Goal: Transaction & Acquisition: Purchase product/service

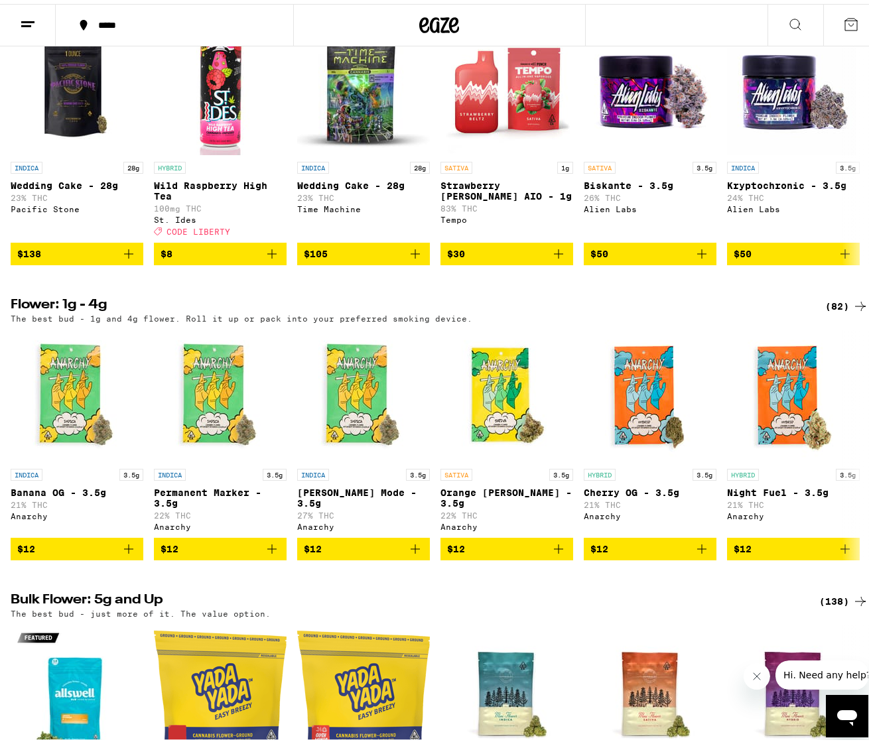
scroll to position [1128, 0]
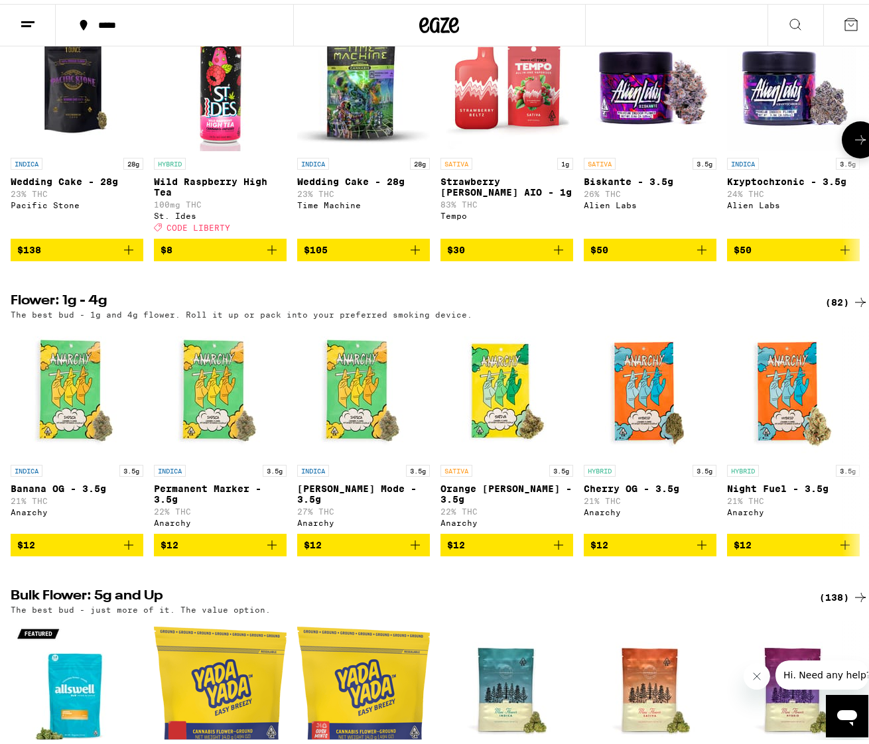
click at [130, 254] on icon "Add to bag" at bounding box center [129, 246] width 16 height 16
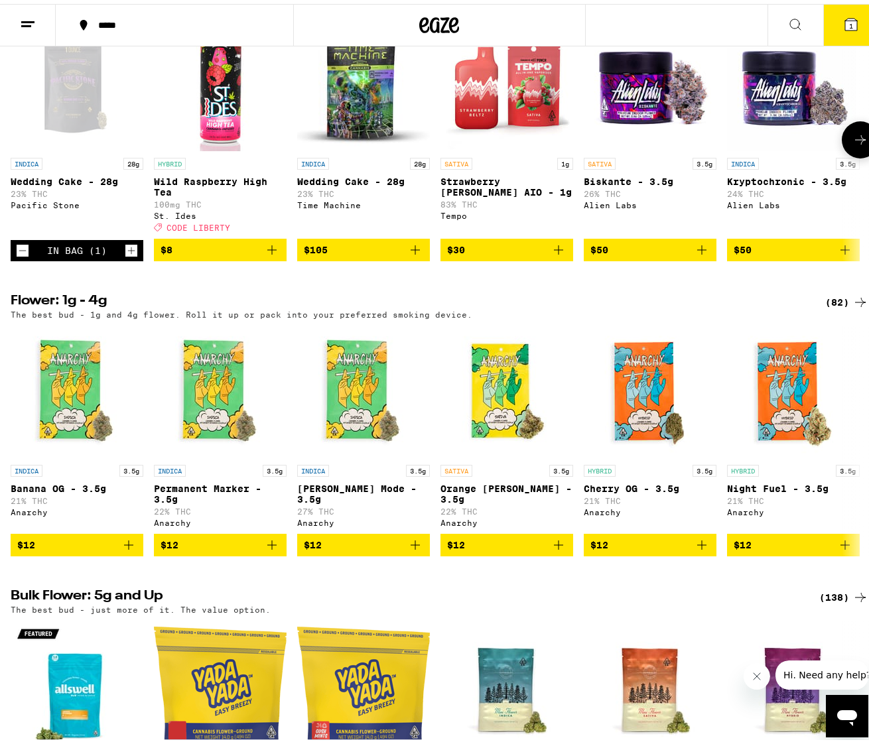
click at [275, 254] on icon "Add to bag" at bounding box center [272, 246] width 16 height 16
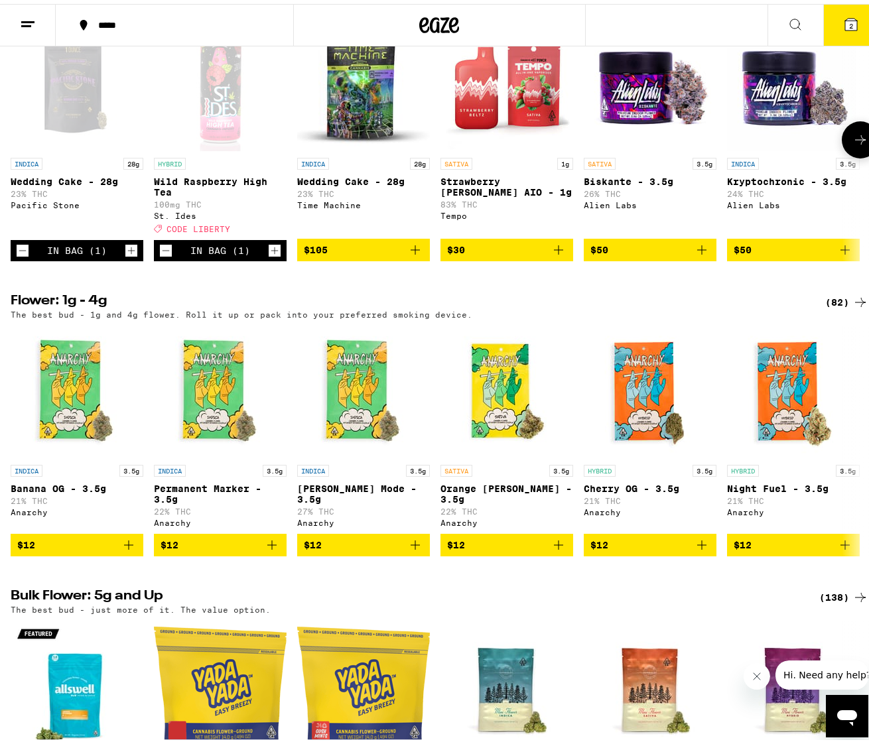
click at [275, 255] on icon "Increment" at bounding box center [275, 247] width 12 height 16
click at [845, 25] on icon at bounding box center [851, 21] width 12 height 12
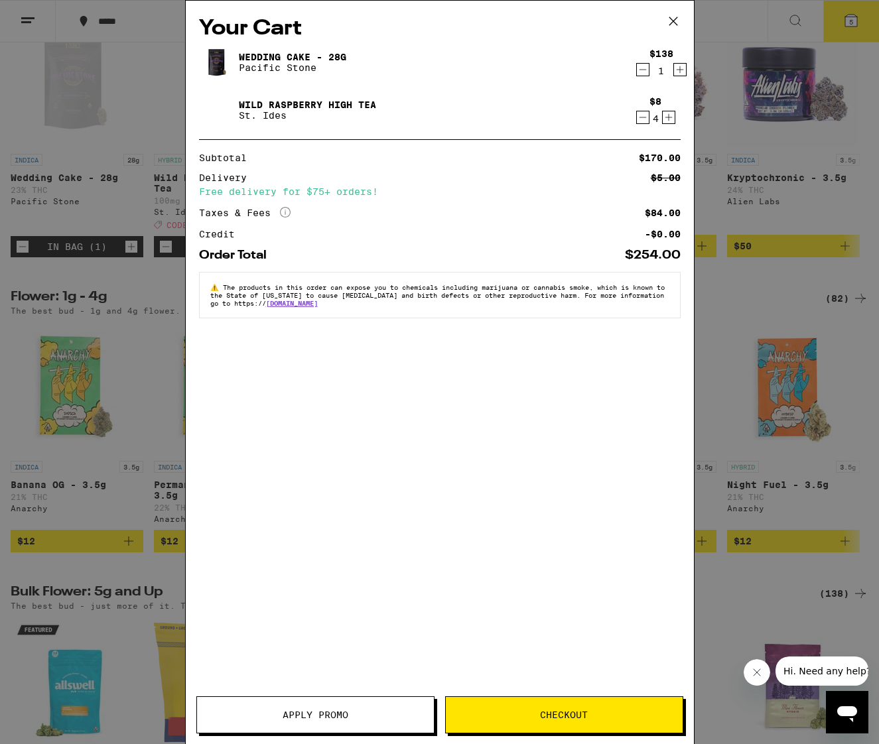
click at [307, 705] on button "Apply Promo" at bounding box center [315, 715] width 238 height 37
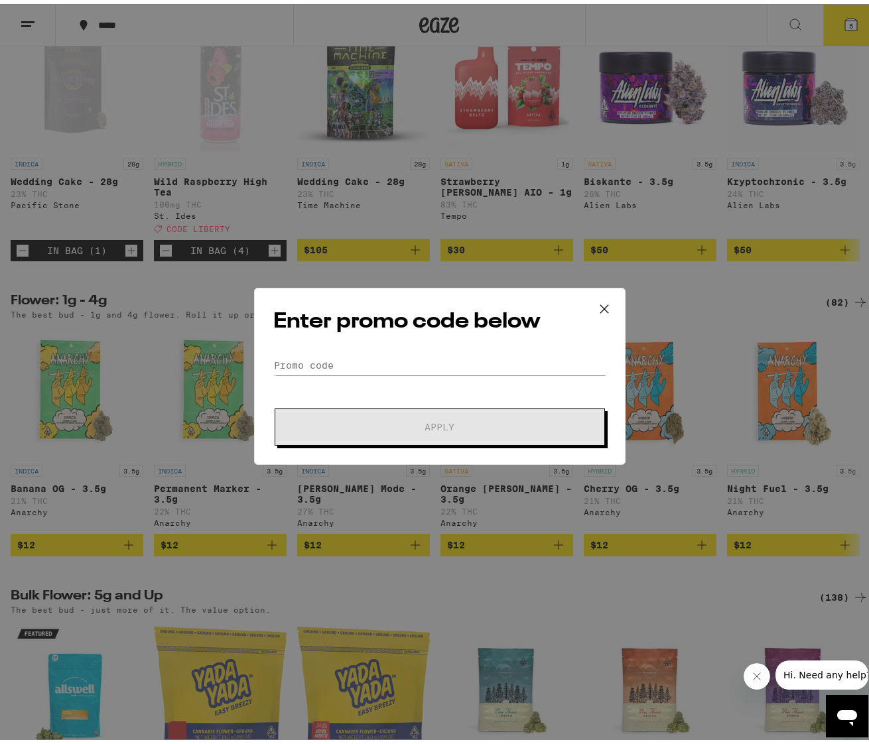
click at [352, 348] on div "Enter promo code below Promo Code Apply" at bounding box center [440, 372] width 372 height 177
click at [340, 367] on input "Promo Code" at bounding box center [439, 362] width 333 height 20
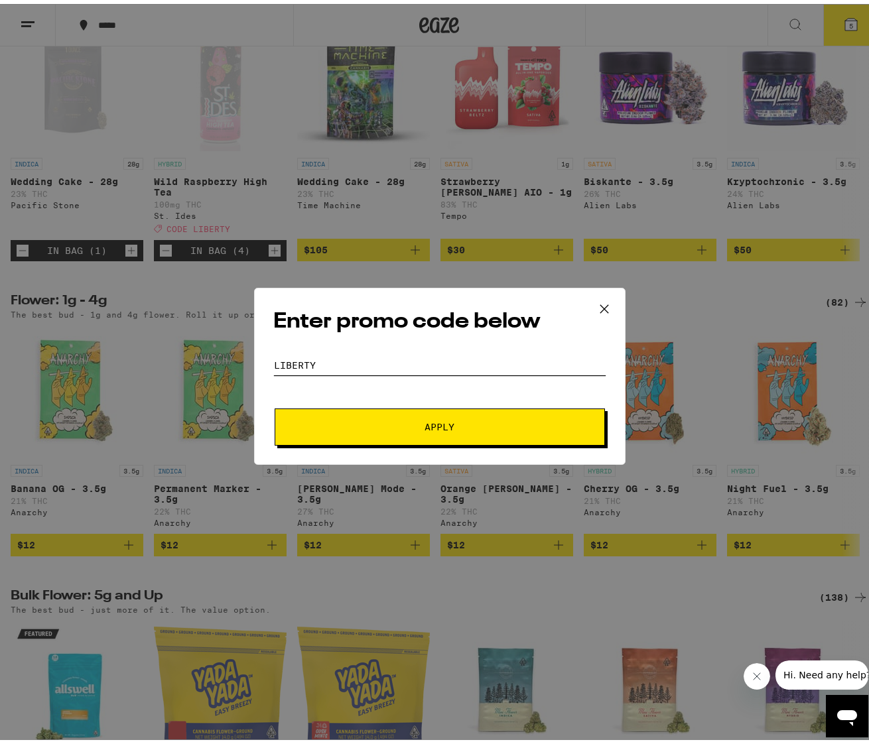
type input "Liberty"
click at [458, 427] on span "Apply" at bounding box center [439, 423] width 239 height 9
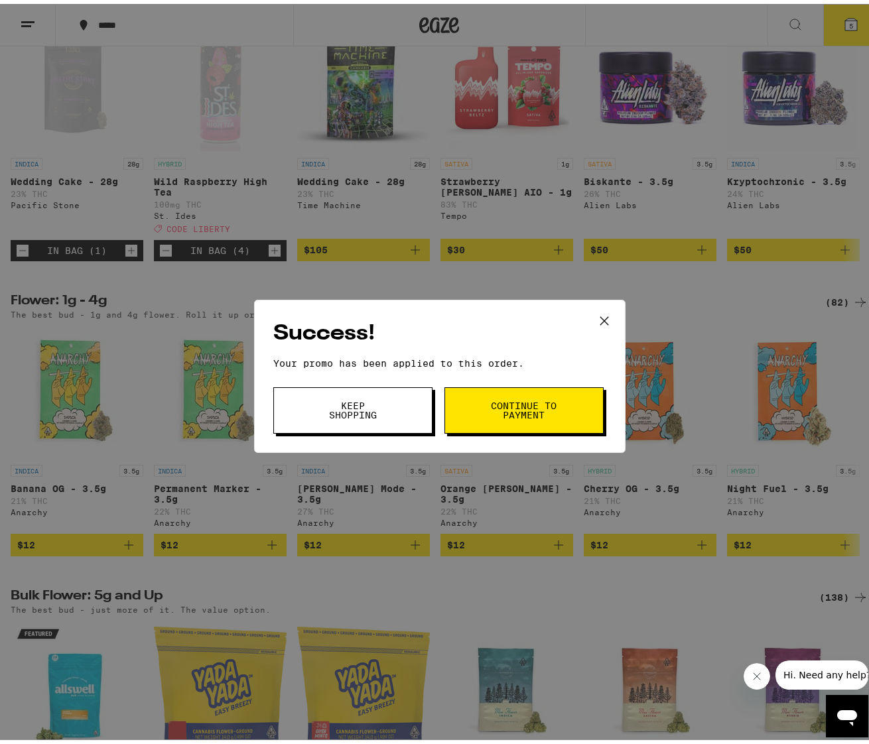
click at [515, 402] on span "Continue to payment" at bounding box center [524, 406] width 68 height 19
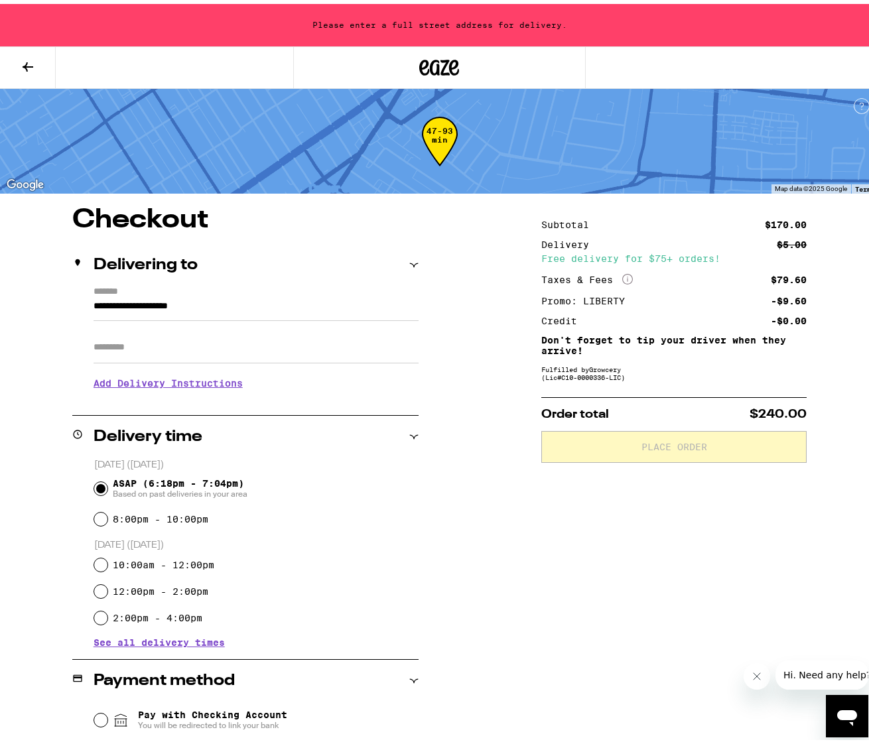
click at [417, 244] on div "**********" at bounding box center [439, 576] width 879 height 747
click at [412, 262] on icon at bounding box center [413, 261] width 9 height 9
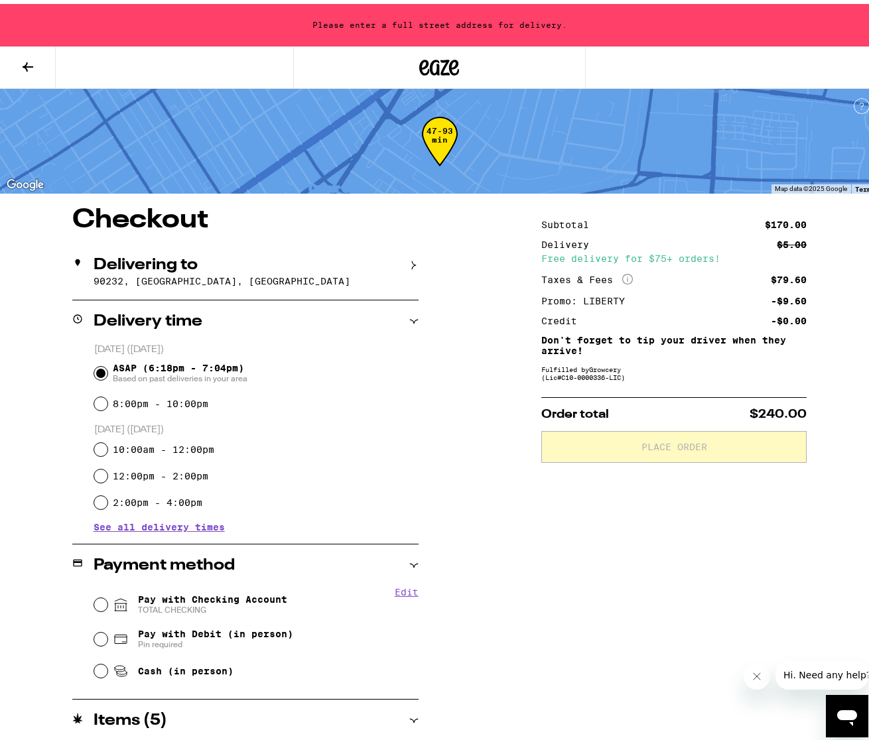
click at [412, 262] on icon at bounding box center [414, 261] width 4 height 9
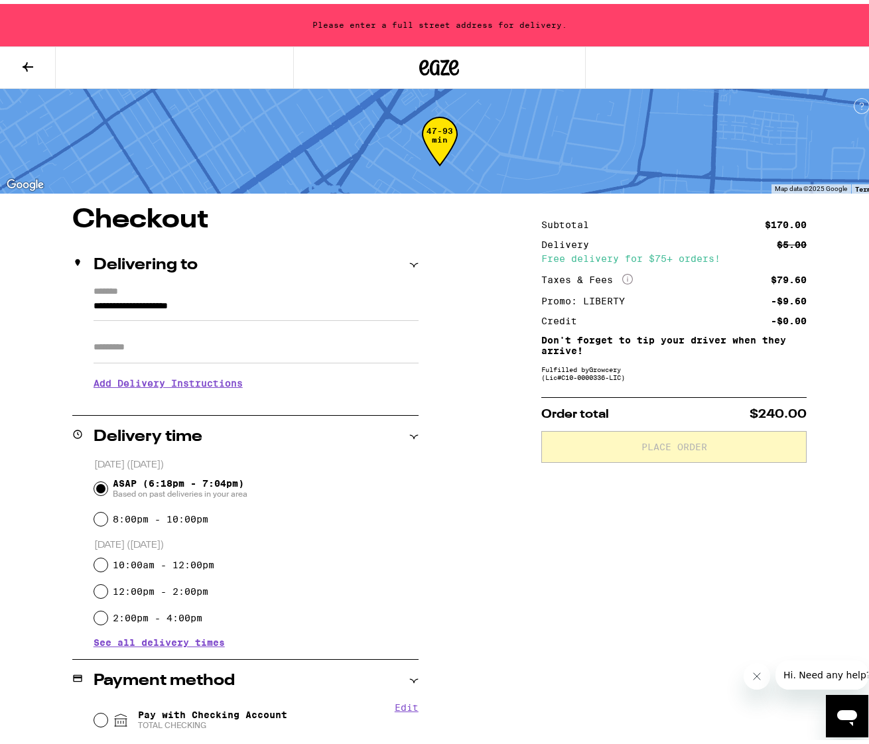
drag, startPoint x: 172, startPoint y: 329, endPoint x: 185, endPoint y: 304, distance: 28.2
click at [172, 326] on div "Apt/Suite" at bounding box center [256, 338] width 325 height 42
click at [186, 303] on input "**********" at bounding box center [256, 306] width 325 height 23
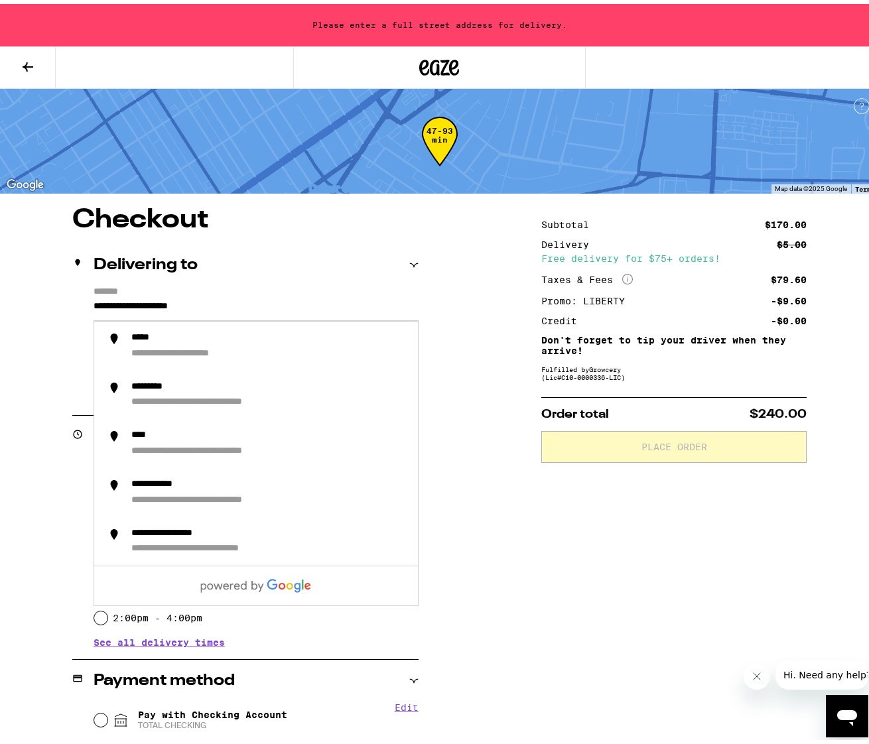
click at [50, 303] on div "**********" at bounding box center [439, 576] width 879 height 747
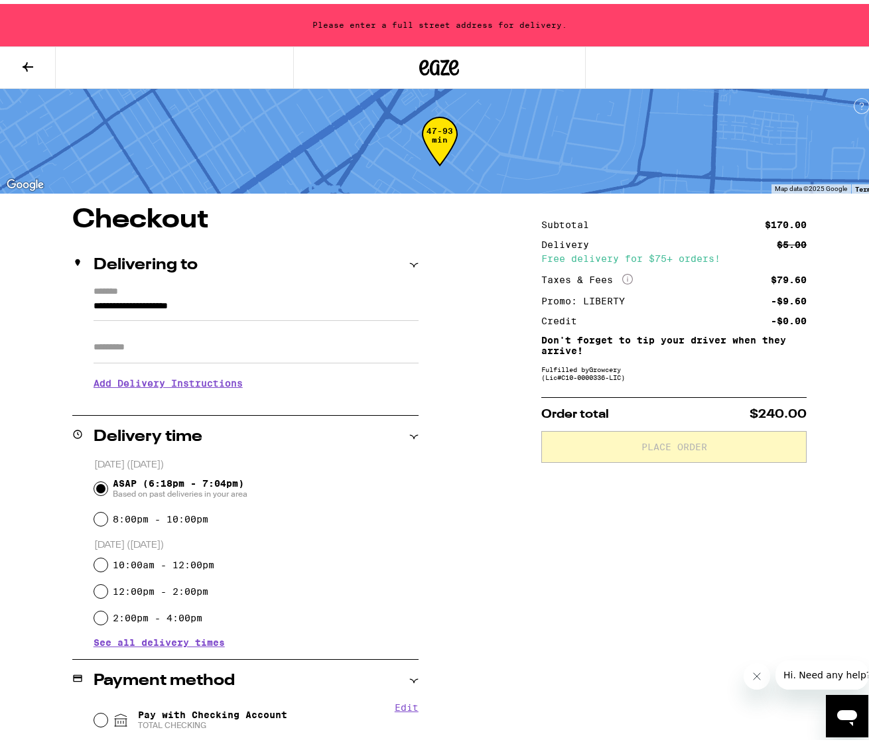
click at [382, 27] on div "Please enter a full street address for delivery." at bounding box center [439, 21] width 879 height 42
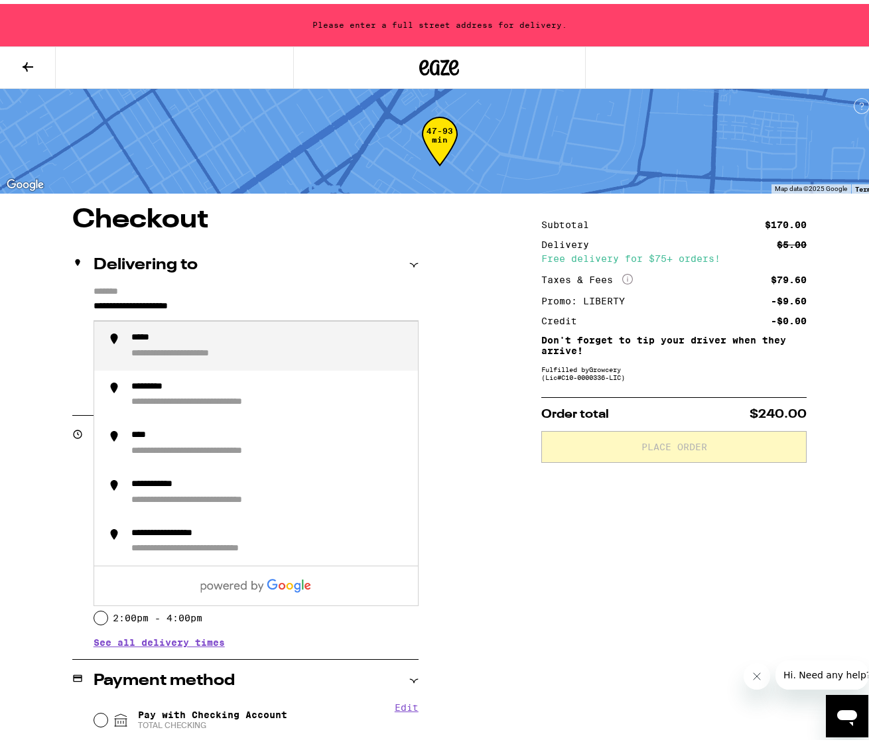
drag, startPoint x: 254, startPoint y: 298, endPoint x: -44, endPoint y: 280, distance: 298.4
click at [0, 280] on html "**********" at bounding box center [439, 475] width 879 height 950
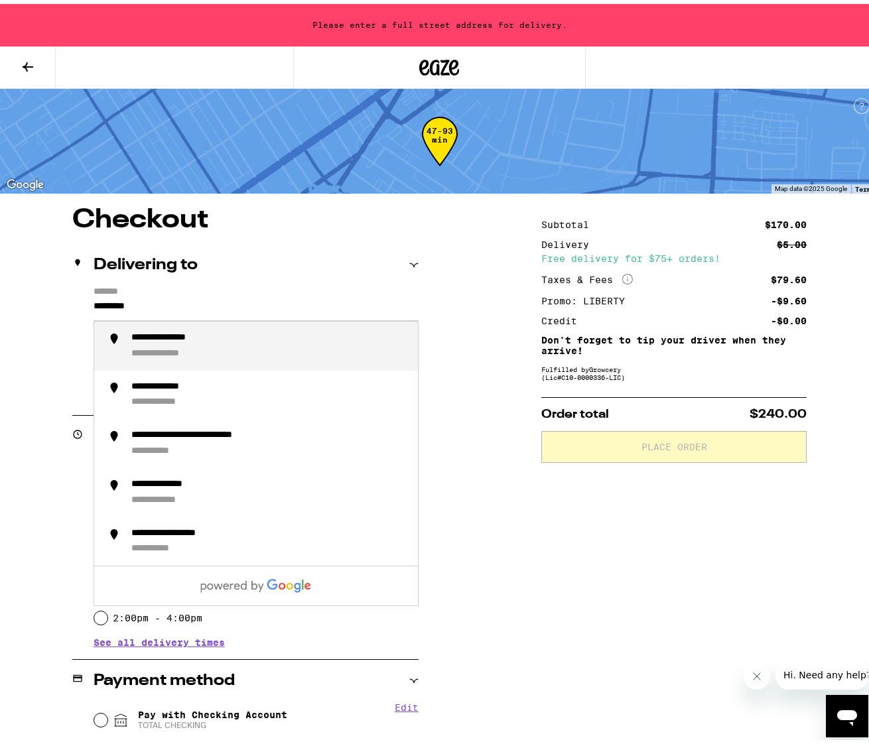
click at [210, 352] on div "**********" at bounding box center [173, 350] width 84 height 12
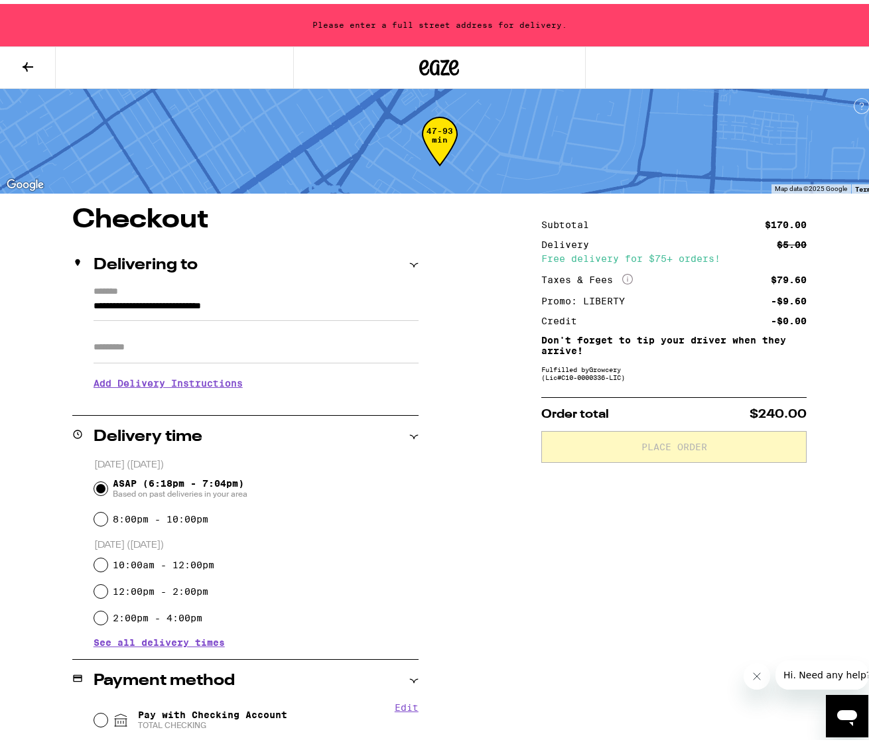
click at [174, 346] on input "Apt/Suite" at bounding box center [256, 344] width 325 height 32
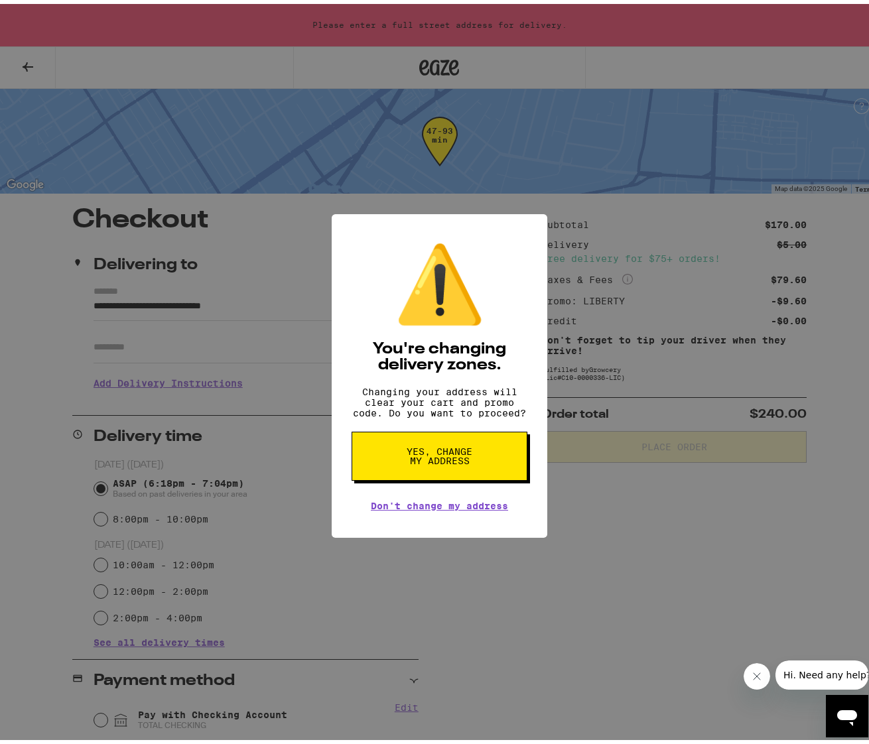
click at [414, 477] on button "Yes, change my address" at bounding box center [440, 452] width 176 height 49
type input "**********"
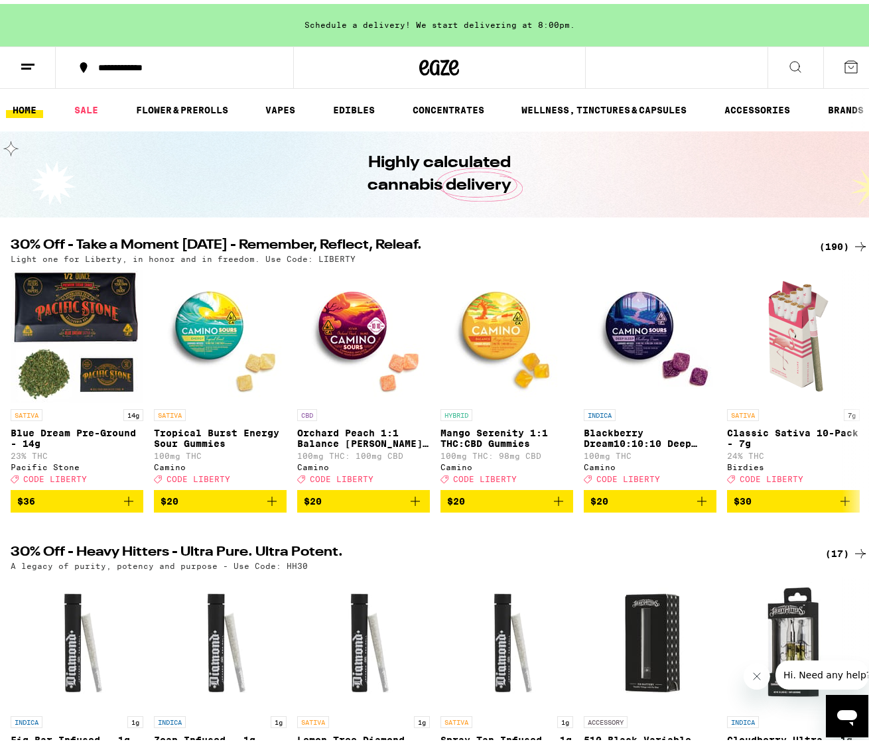
click at [843, 60] on icon at bounding box center [851, 63] width 16 height 16
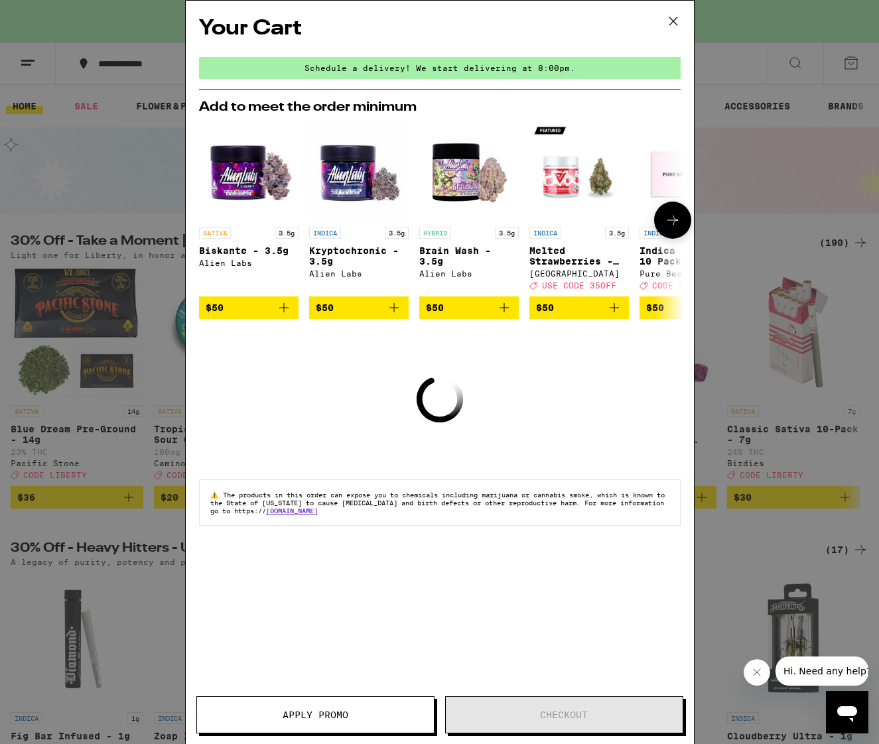
click at [670, 214] on button at bounding box center [672, 220] width 37 height 37
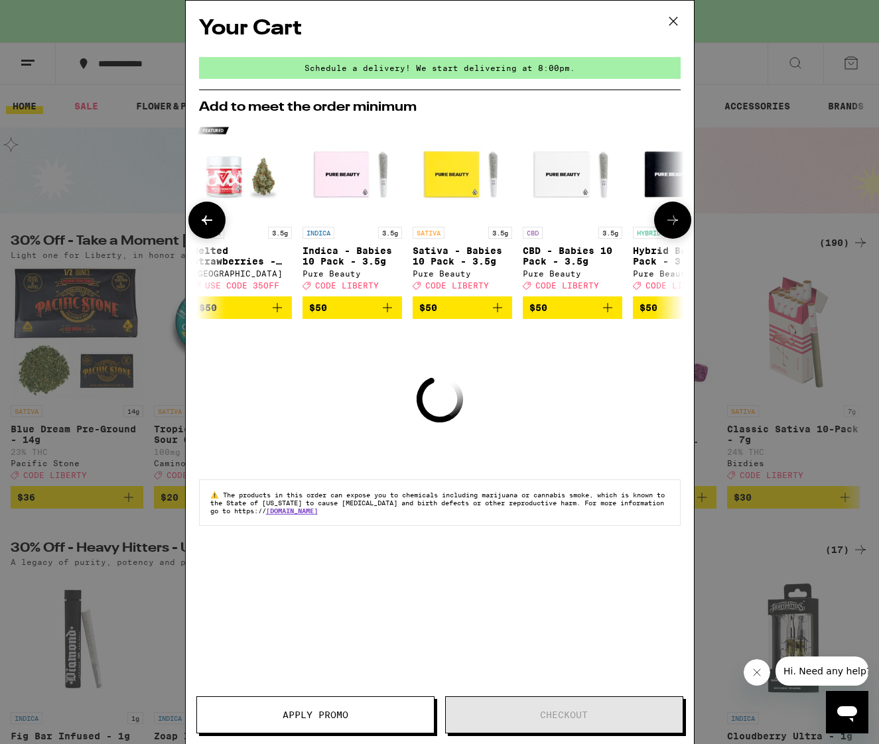
click at [670, 215] on icon at bounding box center [673, 220] width 16 height 16
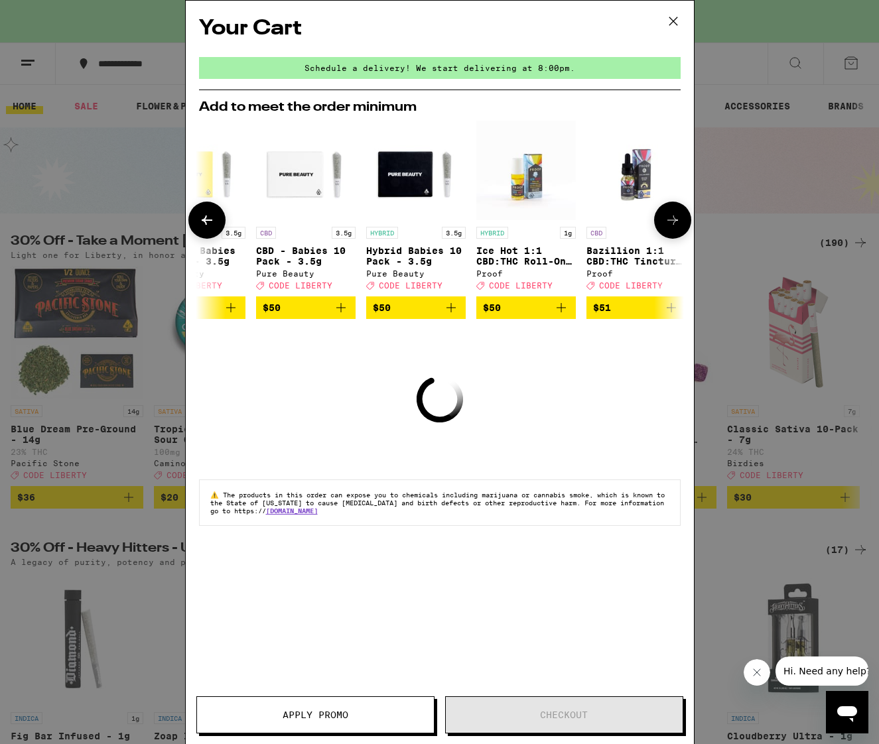
scroll to position [0, 620]
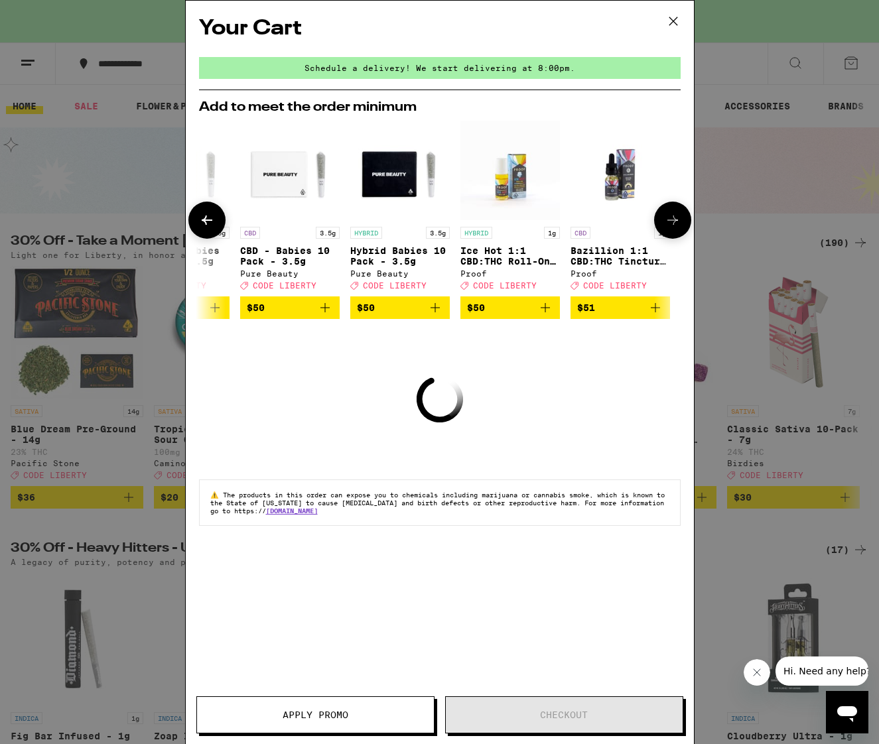
click at [670, 215] on div at bounding box center [672, 220] width 37 height 37
click at [201, 223] on icon at bounding box center [207, 220] width 16 height 16
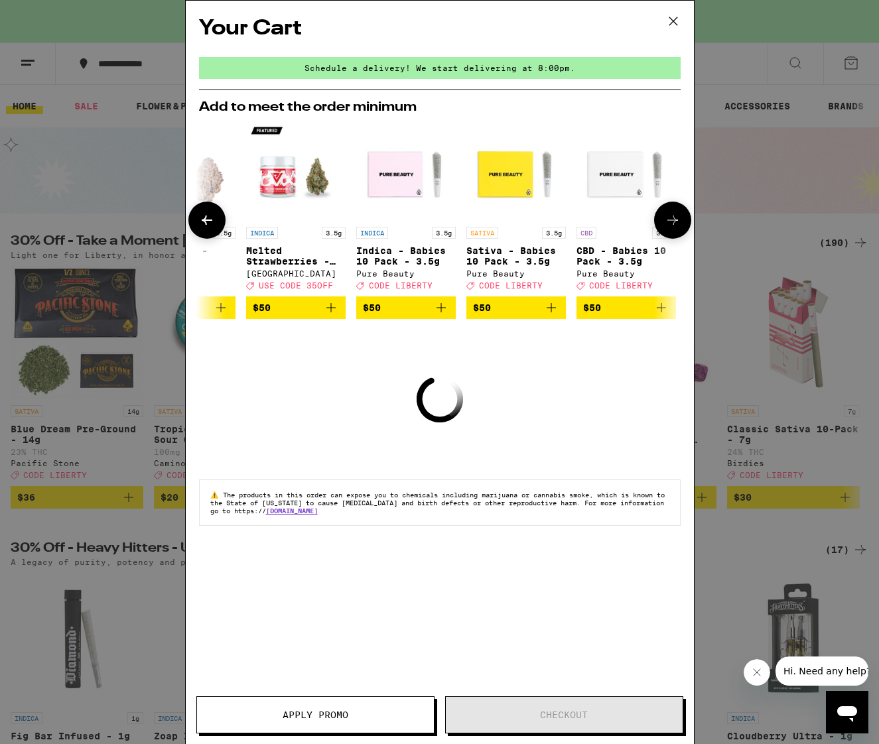
click at [202, 223] on icon at bounding box center [207, 220] width 11 height 9
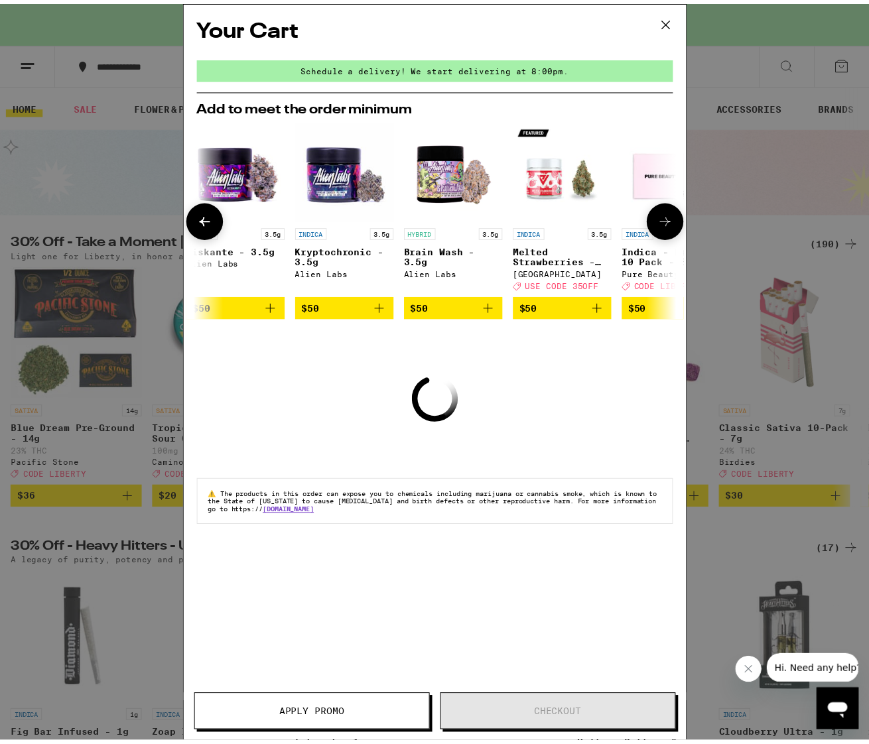
scroll to position [0, 0]
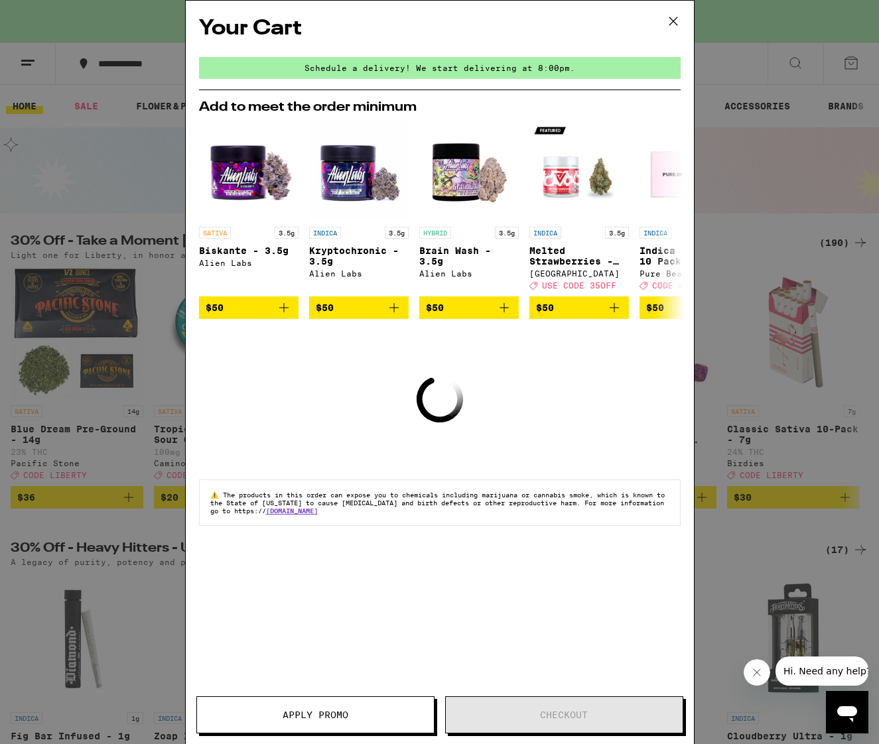
click at [672, 18] on icon at bounding box center [673, 21] width 20 height 20
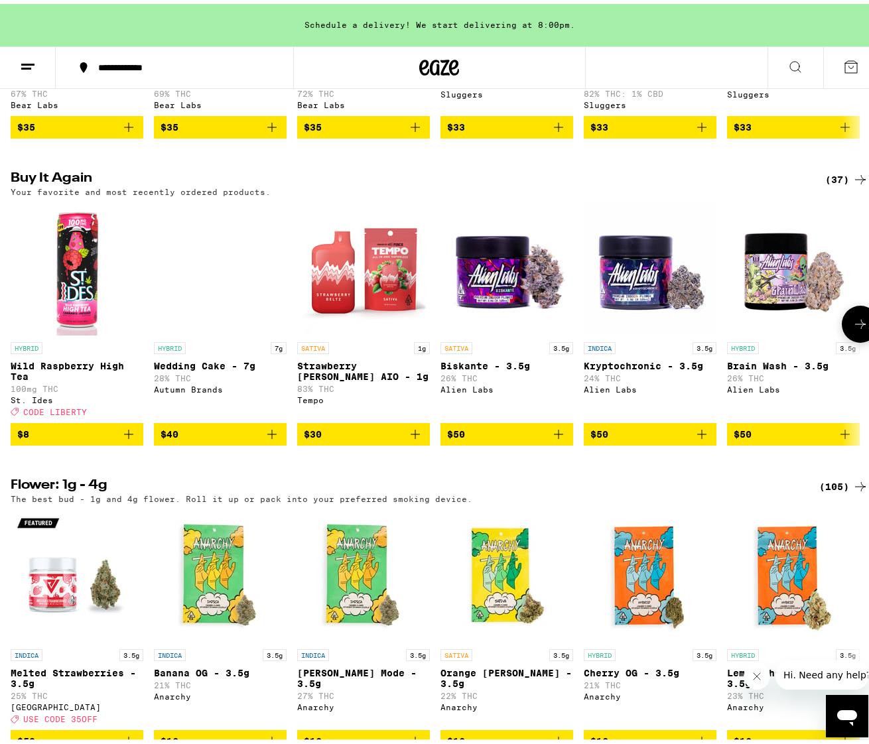
scroll to position [1393, 0]
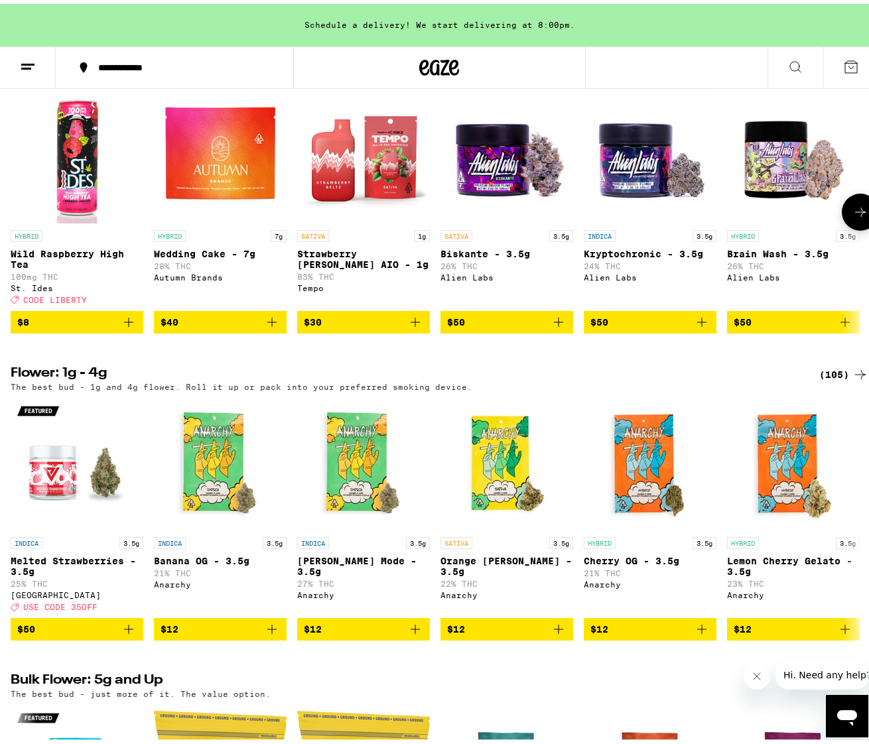
click at [130, 326] on icon "Add to bag" at bounding box center [129, 318] width 16 height 16
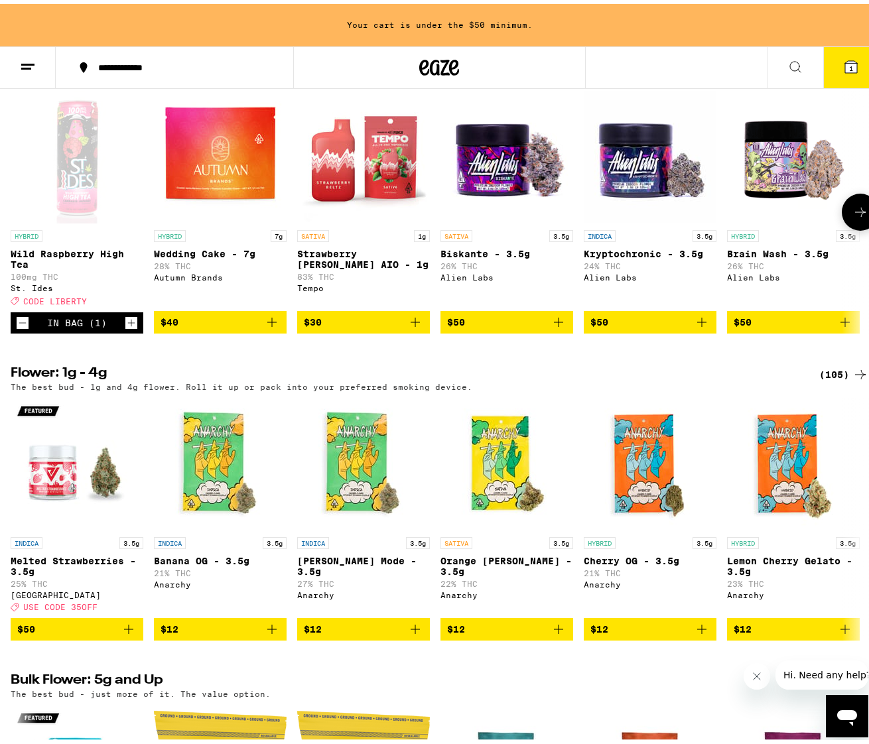
click at [130, 327] on icon "Increment" at bounding box center [131, 319] width 12 height 16
click at [131, 327] on icon "Increment" at bounding box center [131, 319] width 12 height 16
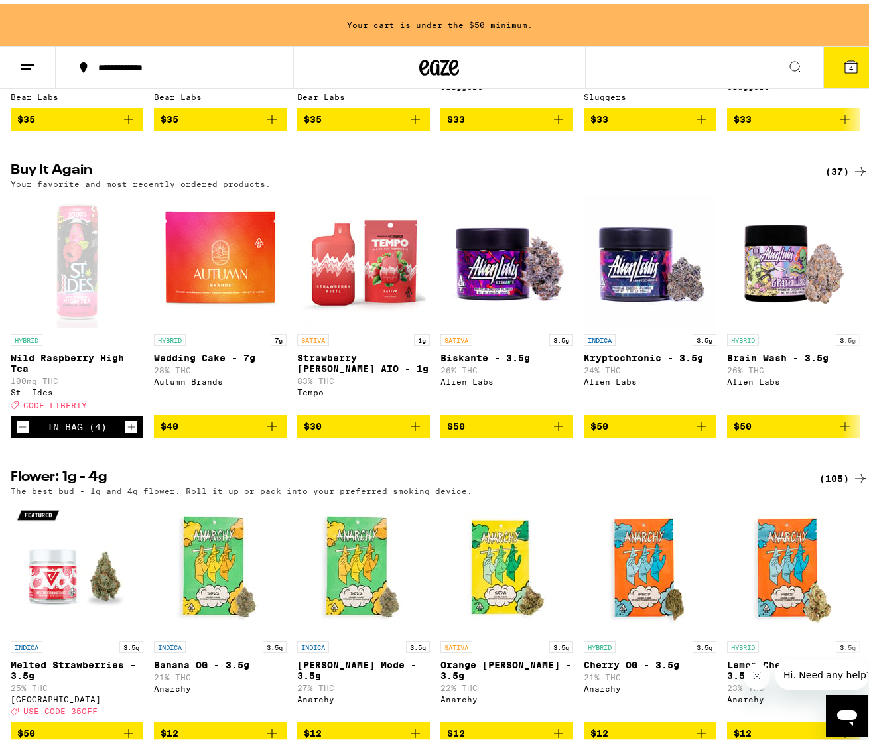
scroll to position [1261, 0]
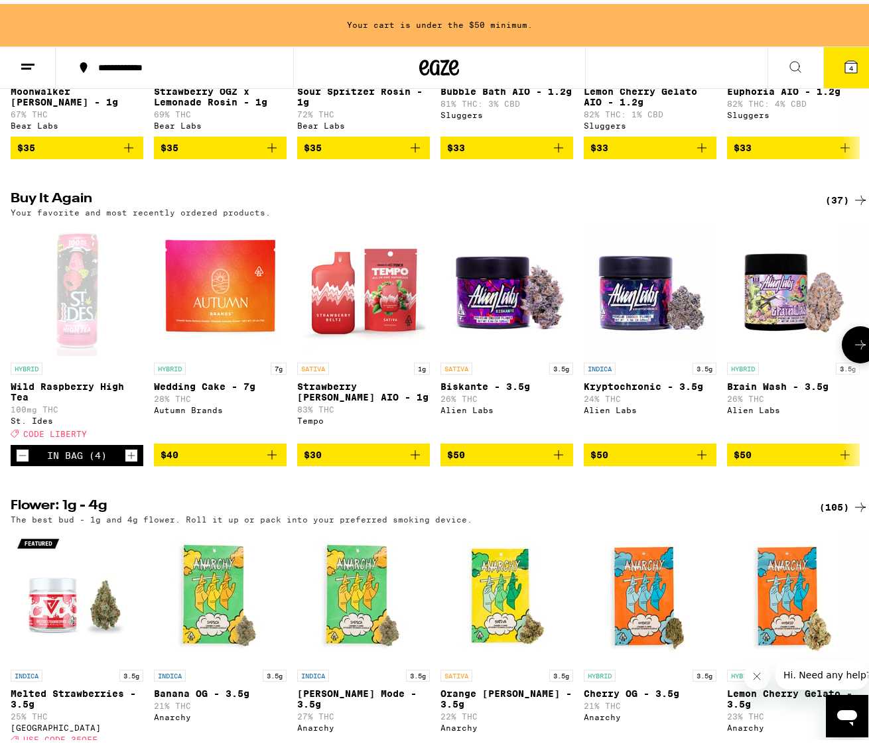
click at [853, 349] on icon at bounding box center [861, 341] width 16 height 16
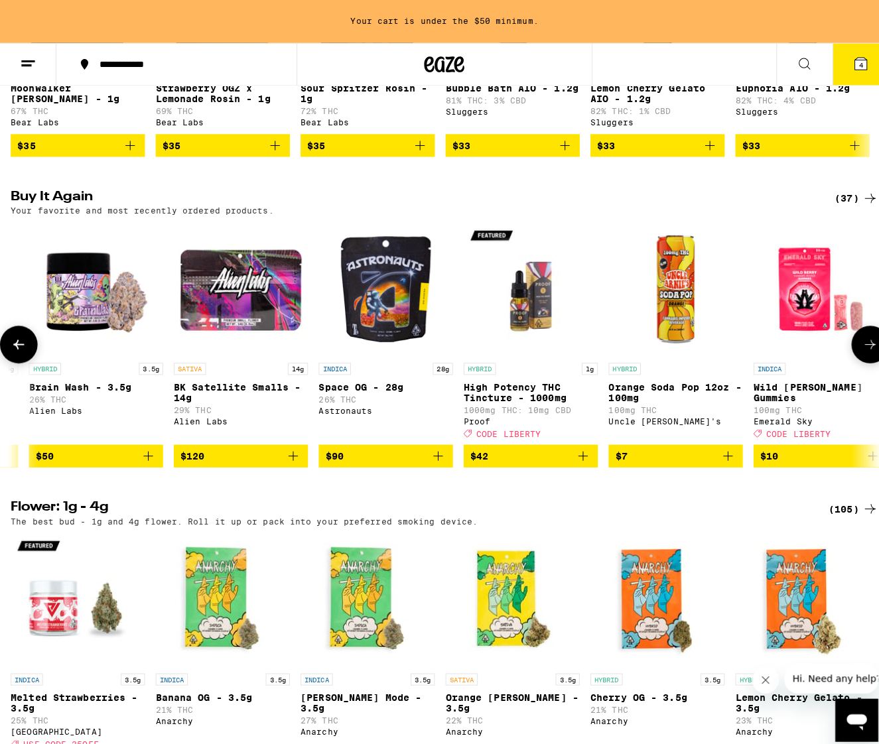
scroll to position [0, 703]
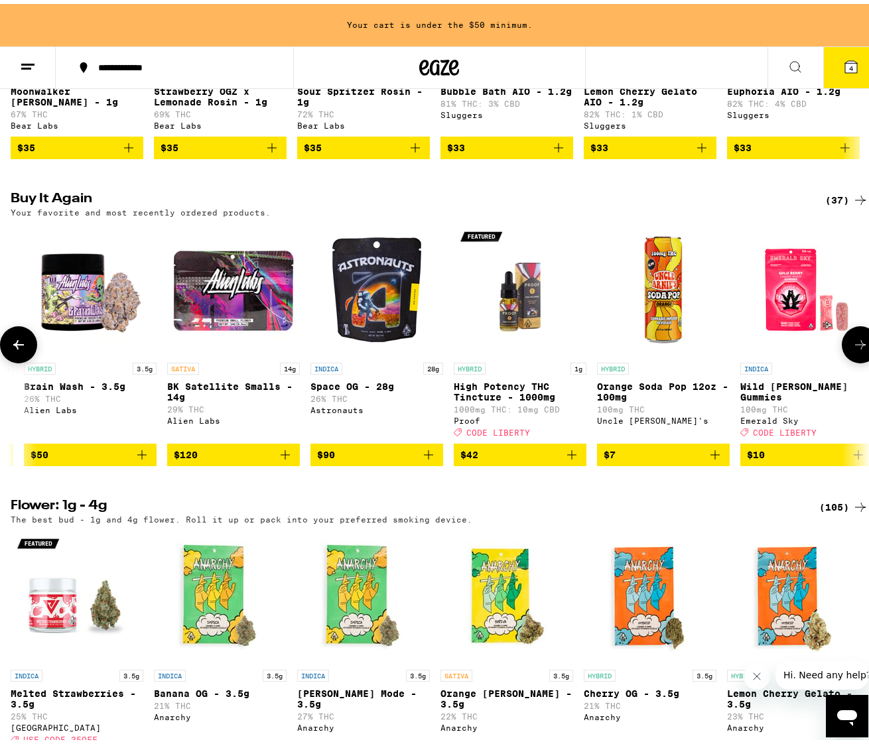
click at [290, 459] on icon "Add to bag" at bounding box center [285, 451] width 16 height 16
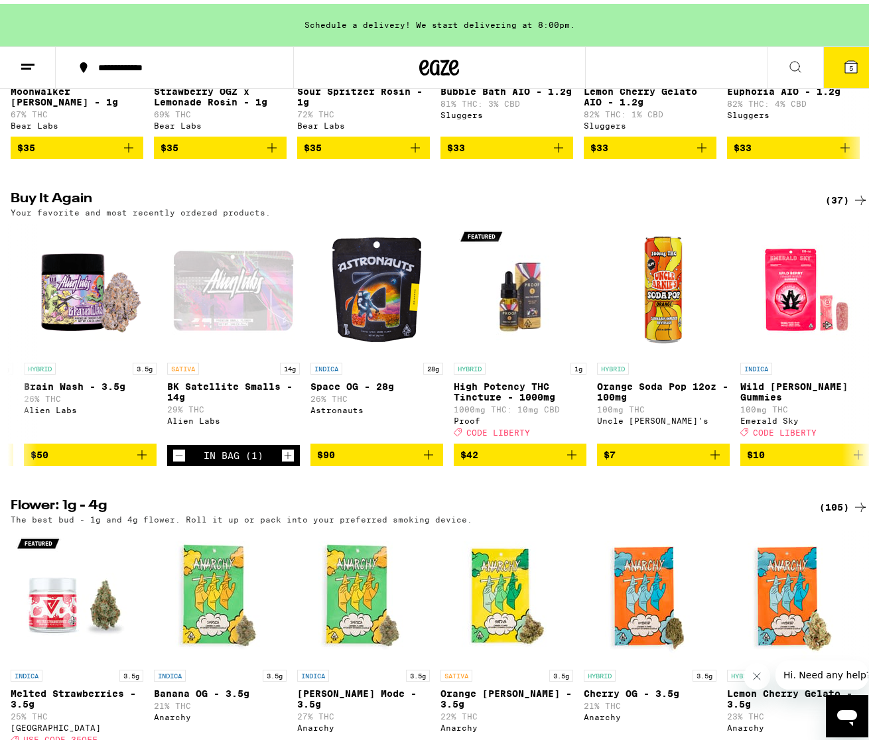
click at [849, 57] on button "5" at bounding box center [851, 63] width 56 height 41
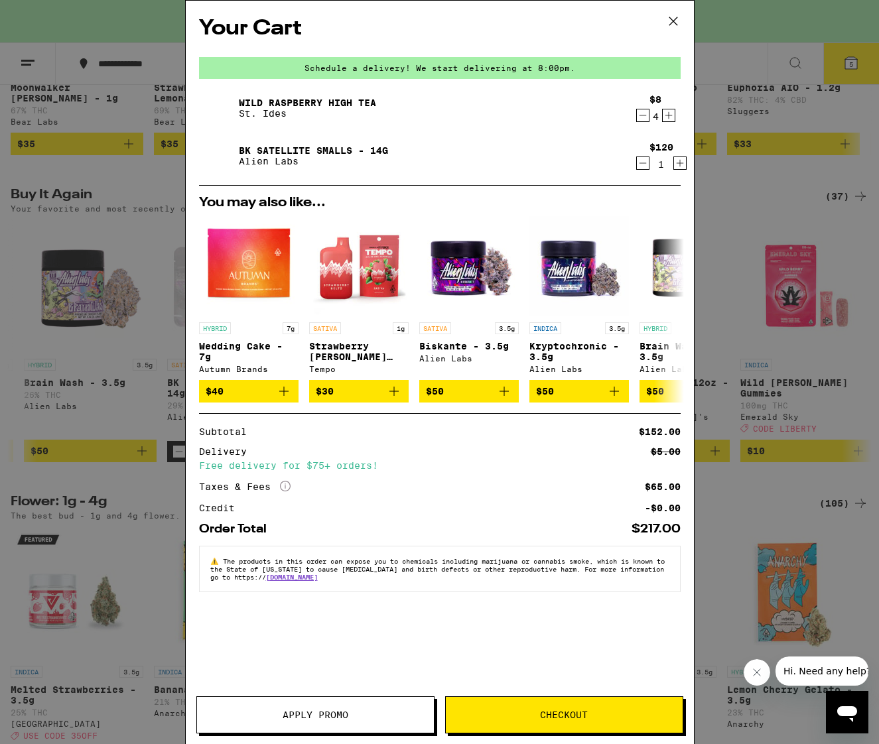
click at [528, 715] on span "Checkout" at bounding box center [564, 715] width 237 height 9
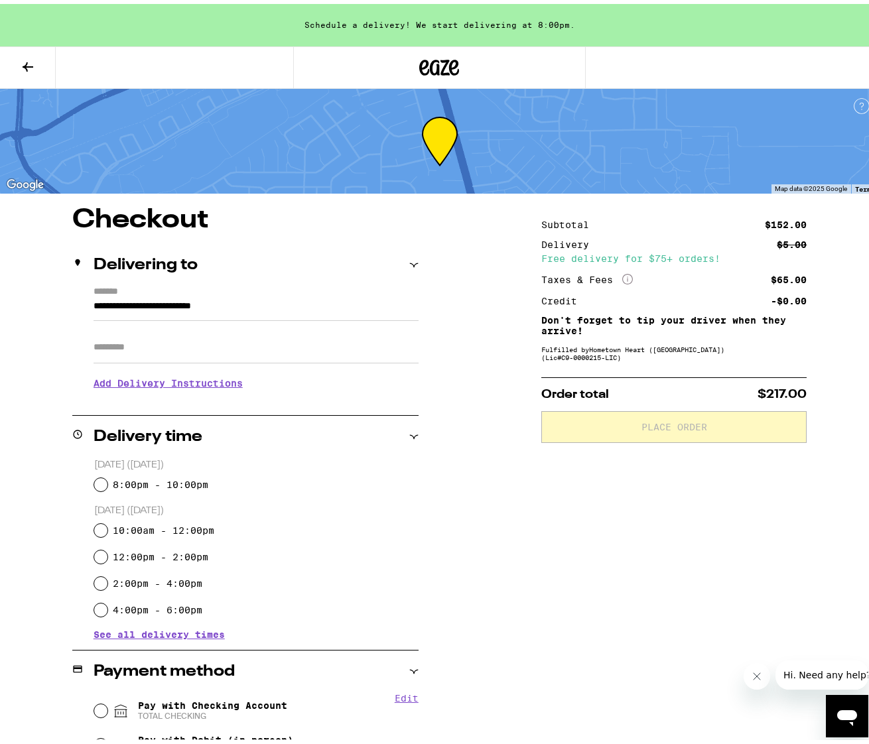
click at [167, 321] on div "Apt/Suite" at bounding box center [256, 338] width 325 height 42
click at [172, 359] on input "Apt/Suite" at bounding box center [256, 344] width 325 height 32
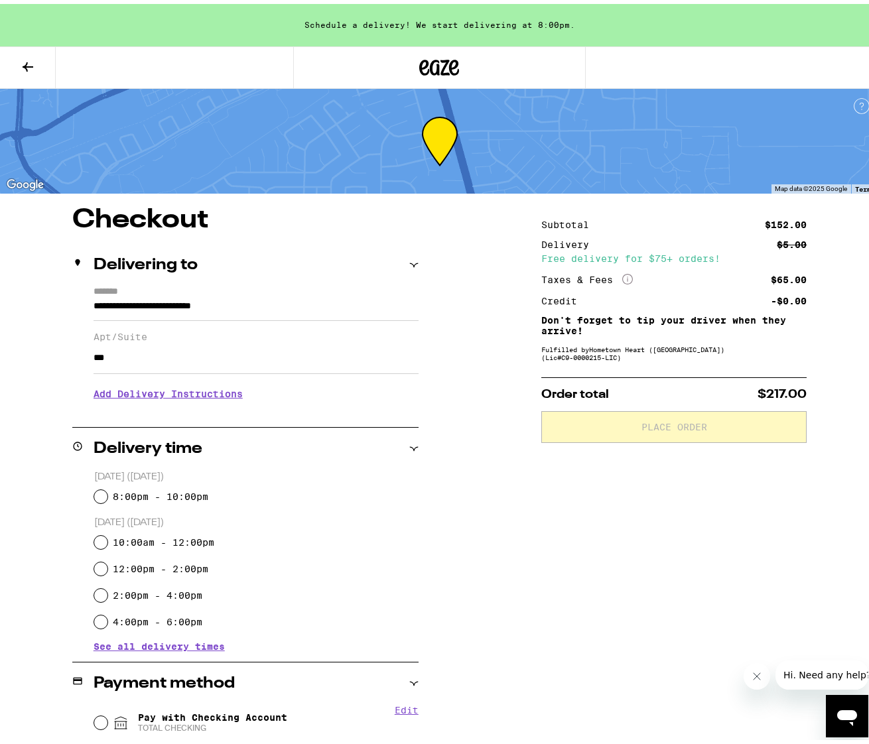
type input "***"
click at [113, 496] on label "8:00pm - 10:00pm" at bounding box center [161, 493] width 96 height 11
click at [107, 496] on input "8:00pm - 10:00pm" at bounding box center [100, 492] width 13 height 13
radio input "true"
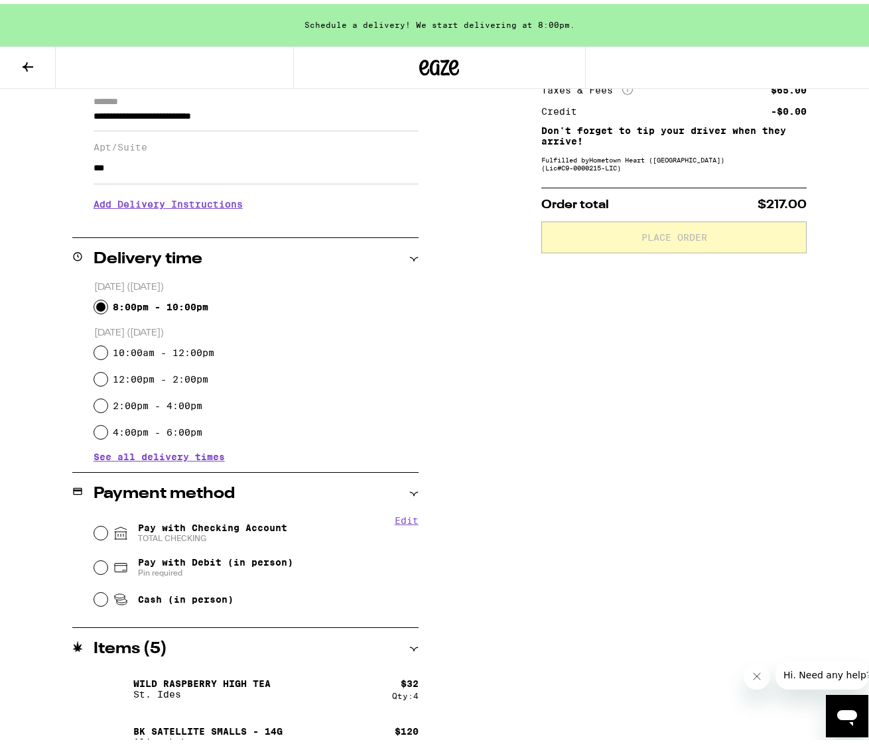
scroll to position [208, 0]
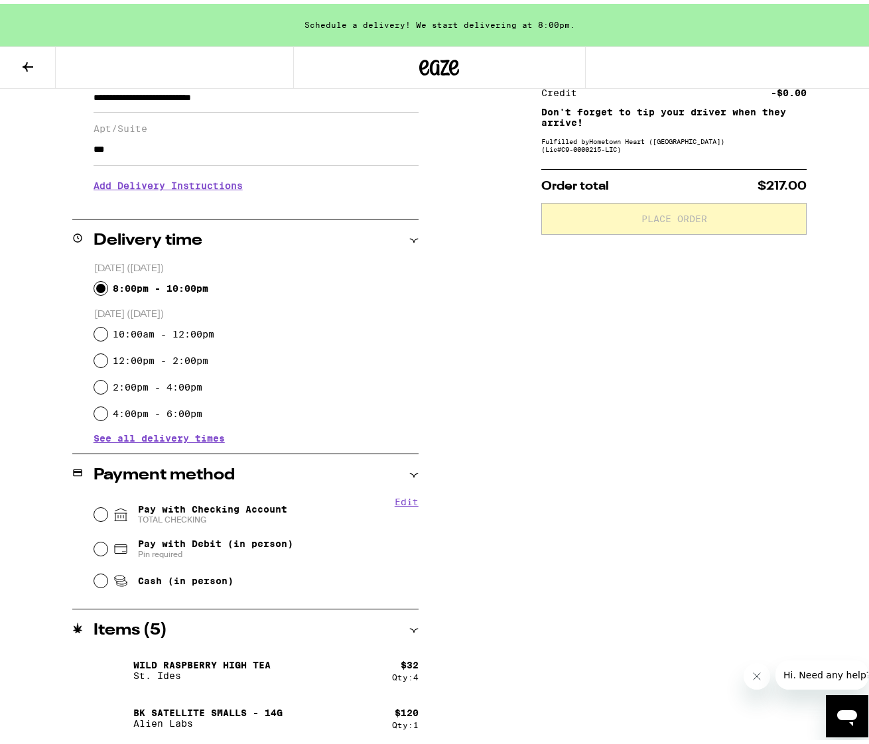
click at [94, 547] on fieldset "Edit Pay with Checking Account TOTAL CHECKING Pay with Debit (in person) Pin re…" at bounding box center [256, 542] width 325 height 99
click at [99, 513] on input "Pay with Checking Account TOTAL CHECKING" at bounding box center [100, 510] width 13 height 13
radio input "true"
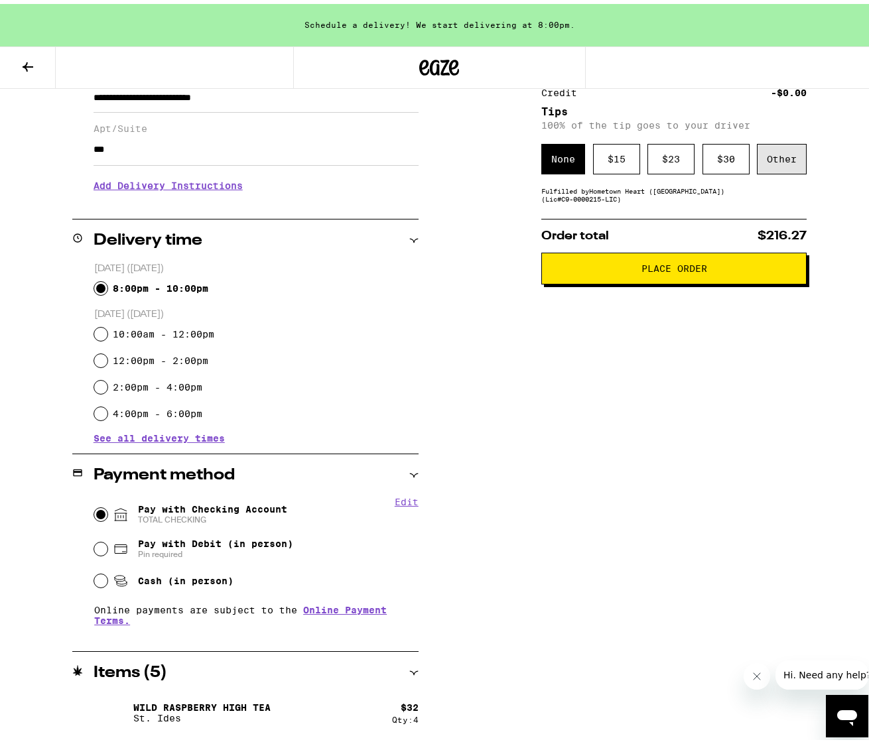
click at [768, 155] on div "Other" at bounding box center [782, 155] width 50 height 31
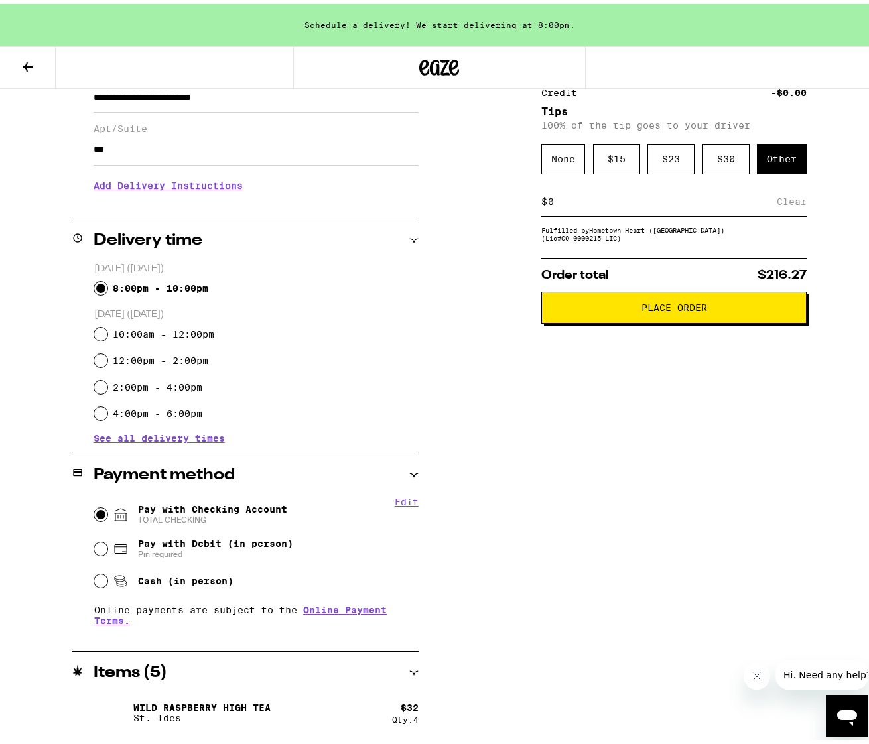
click at [697, 210] on div "$ Clear" at bounding box center [673, 198] width 265 height 30
click at [555, 202] on input at bounding box center [662, 198] width 230 height 12
type input "10"
click at [797, 203] on div "Save" at bounding box center [795, 197] width 24 height 29
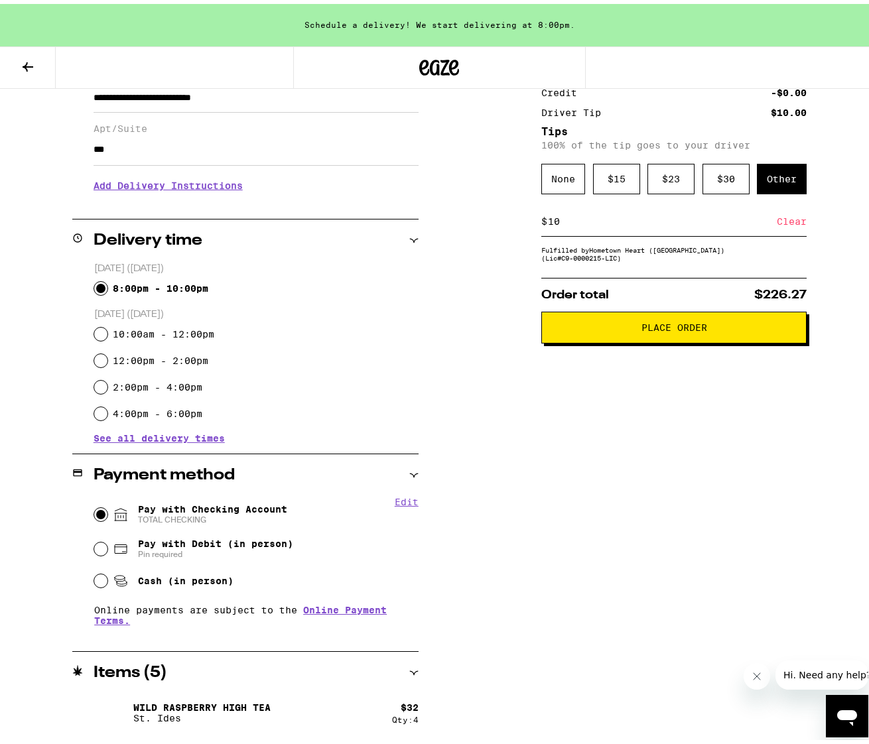
click at [603, 340] on button "Place Order" at bounding box center [673, 324] width 265 height 32
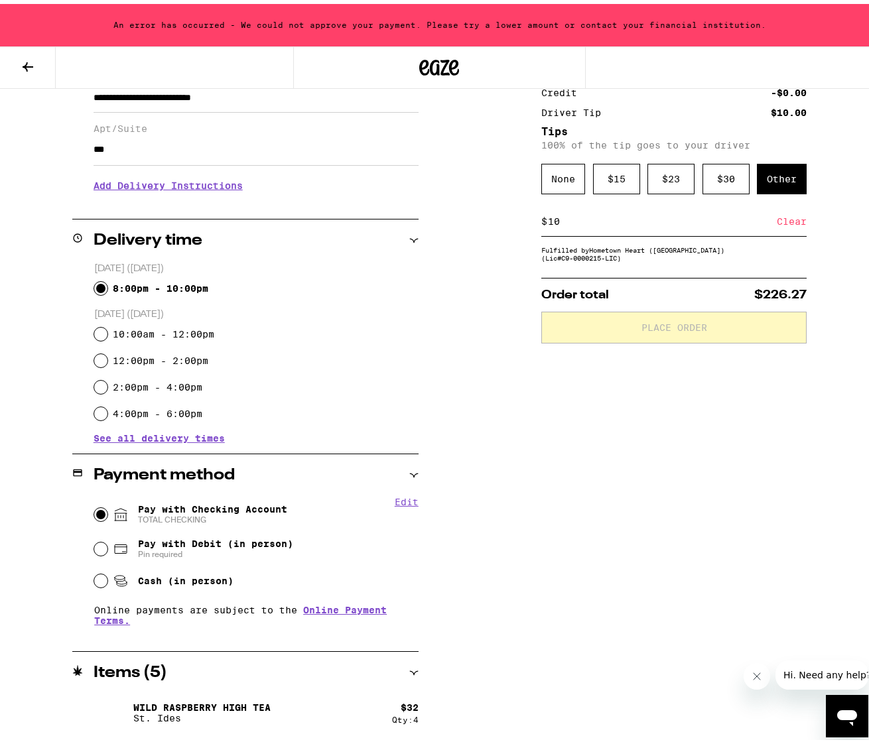
click at [95, 539] on div "Pay with Debit (in person) Pin required" at bounding box center [256, 545] width 324 height 34
click at [94, 547] on input "Pay with Debit (in person) Pin required" at bounding box center [100, 545] width 13 height 13
radio input "true"
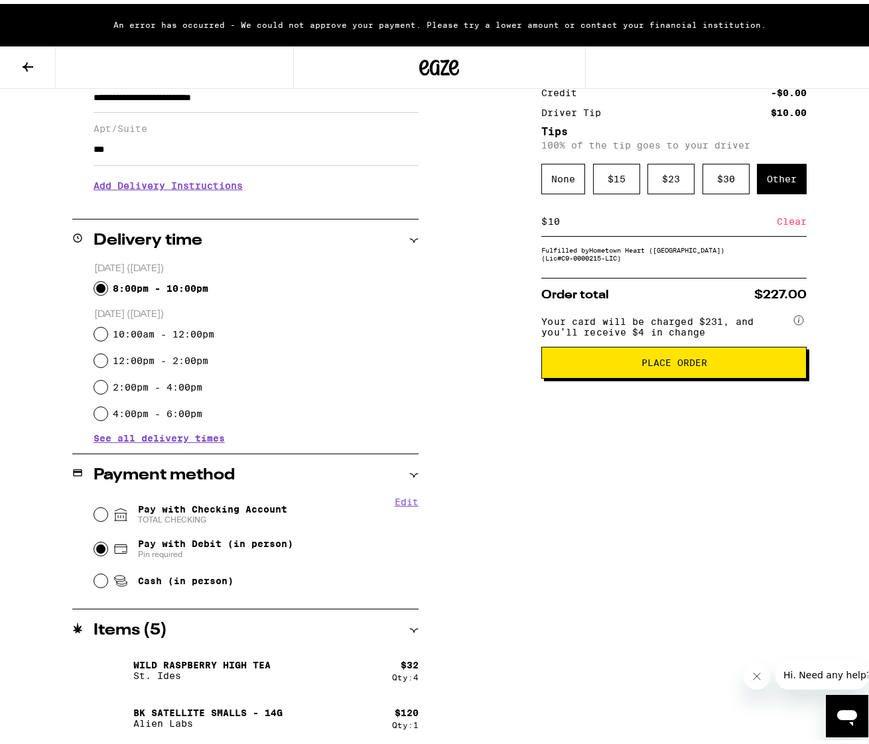
click at [622, 364] on span "Place Order" at bounding box center [674, 358] width 243 height 9
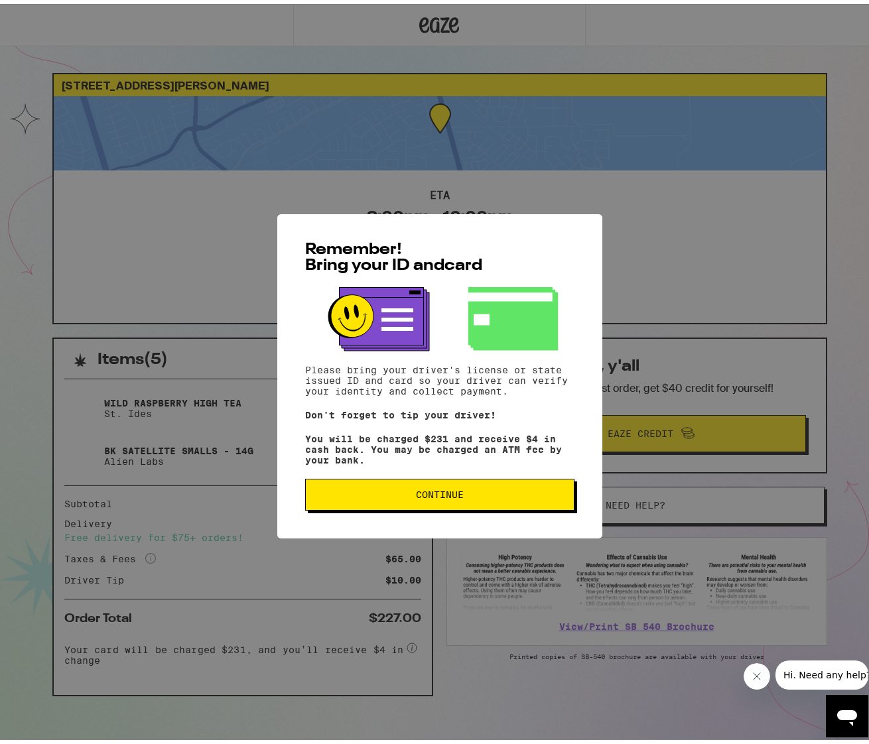
click at [508, 504] on button "Continue" at bounding box center [439, 491] width 269 height 32
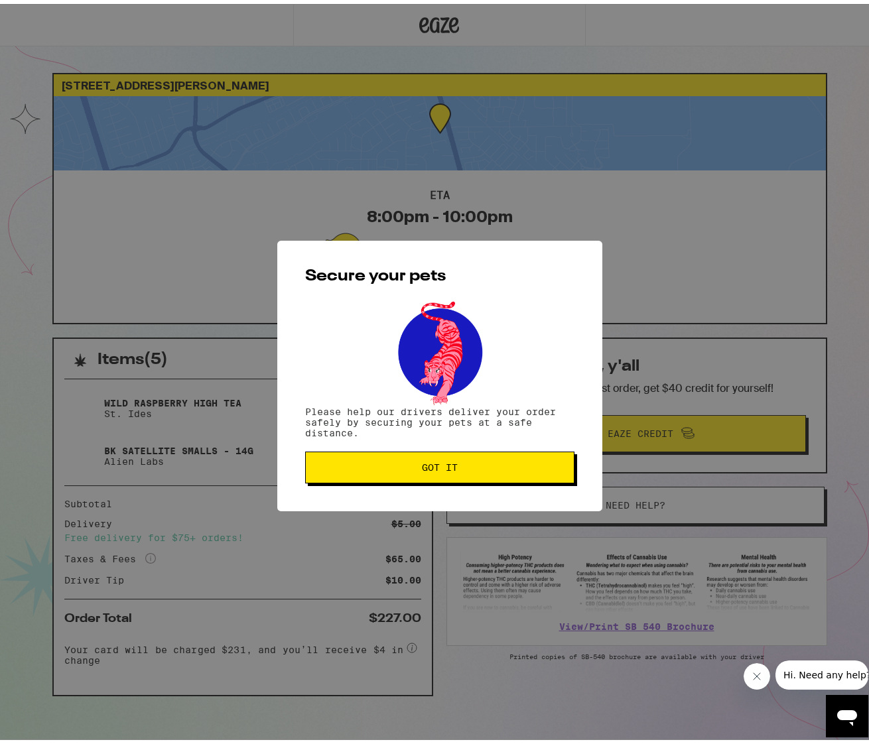
click at [507, 476] on button "Got it" at bounding box center [439, 464] width 269 height 32
